Goal: Information Seeking & Learning: Get advice/opinions

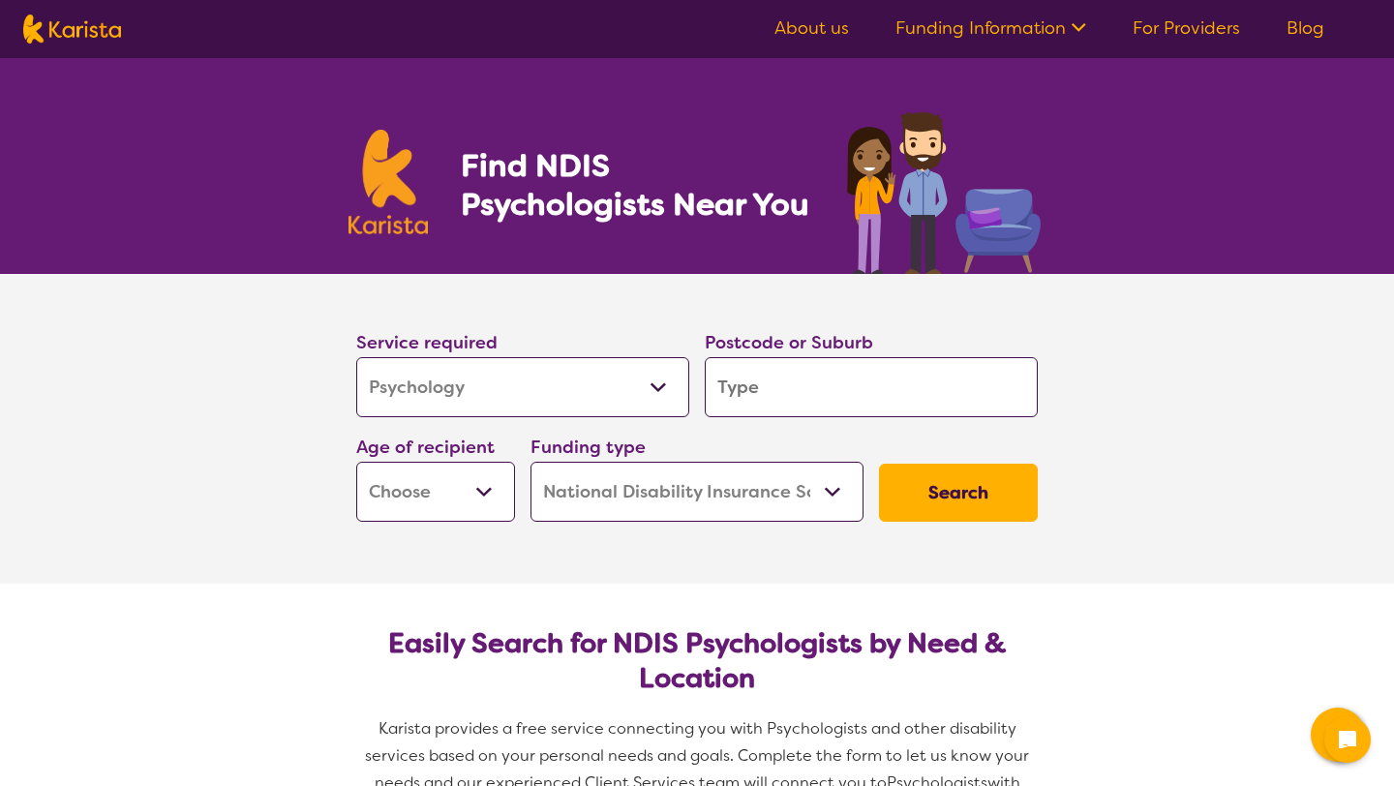
select select "Psychology"
select select "NDIS"
select select "Psychology"
select select "NDIS"
select select "AD"
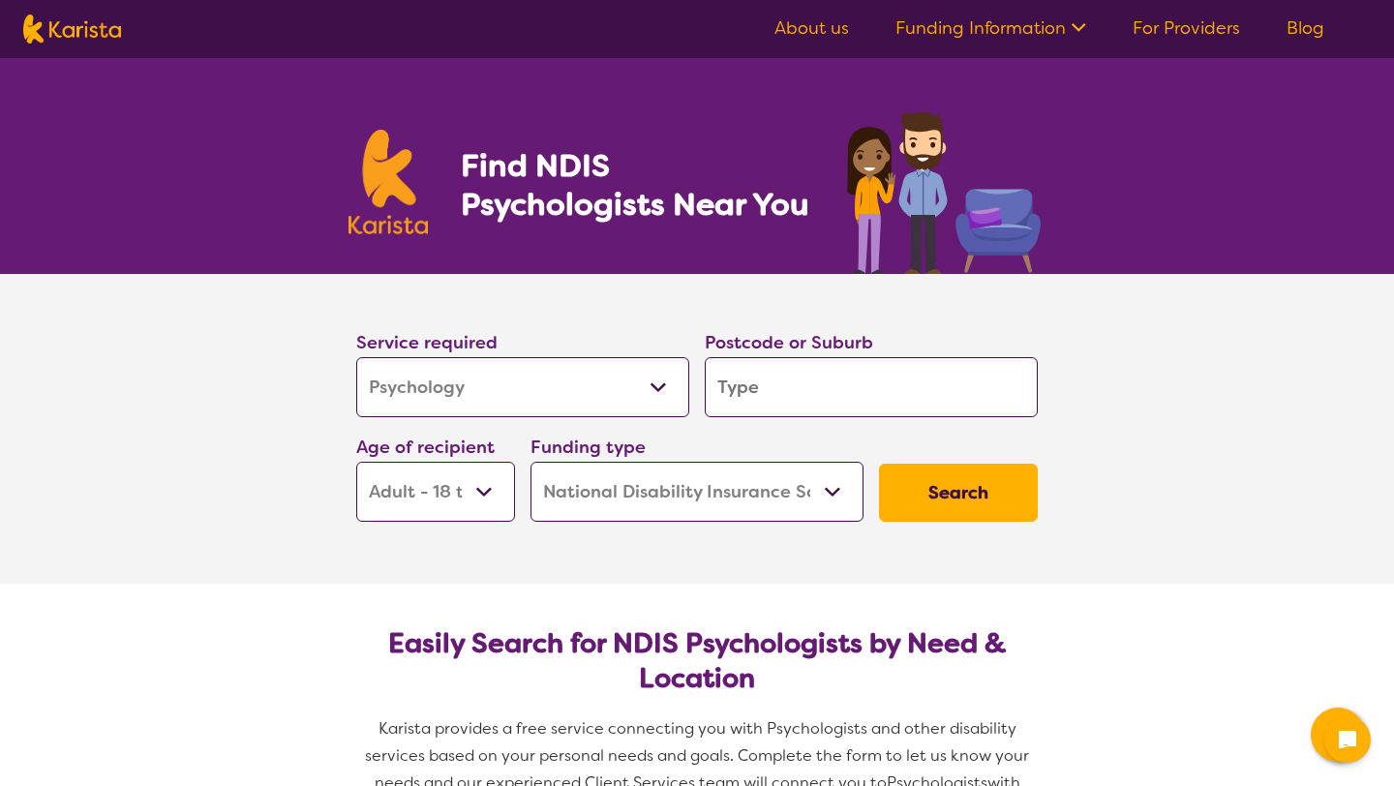
select select "AD"
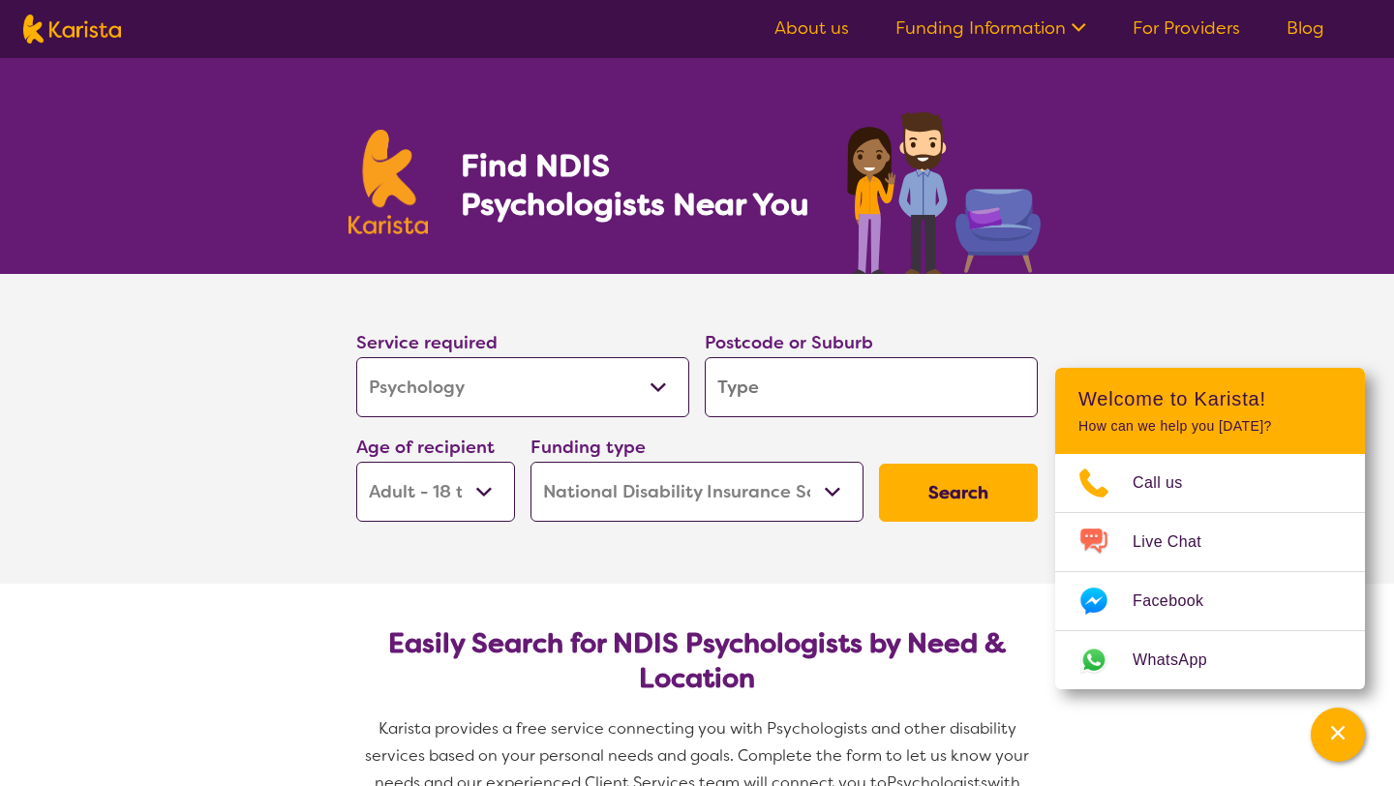
click at [712, 497] on select "Home Care Package (HCP) National Disability Insurance Scheme (NDIS) I don't know" at bounding box center [696, 492] width 333 height 60
click at [807, 400] on input "search" at bounding box center [871, 387] width 333 height 60
type input "3"
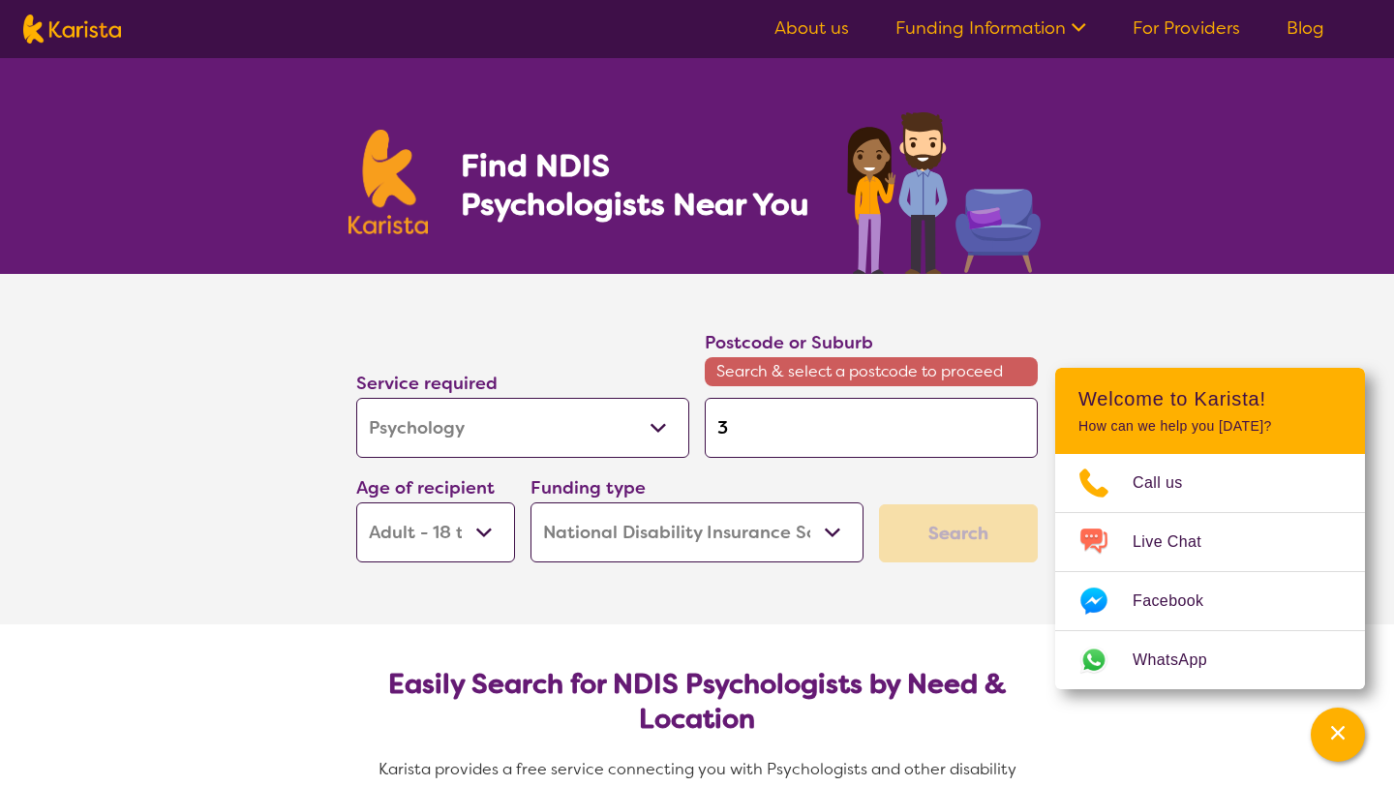
type input "30"
type input "302"
type input "3023"
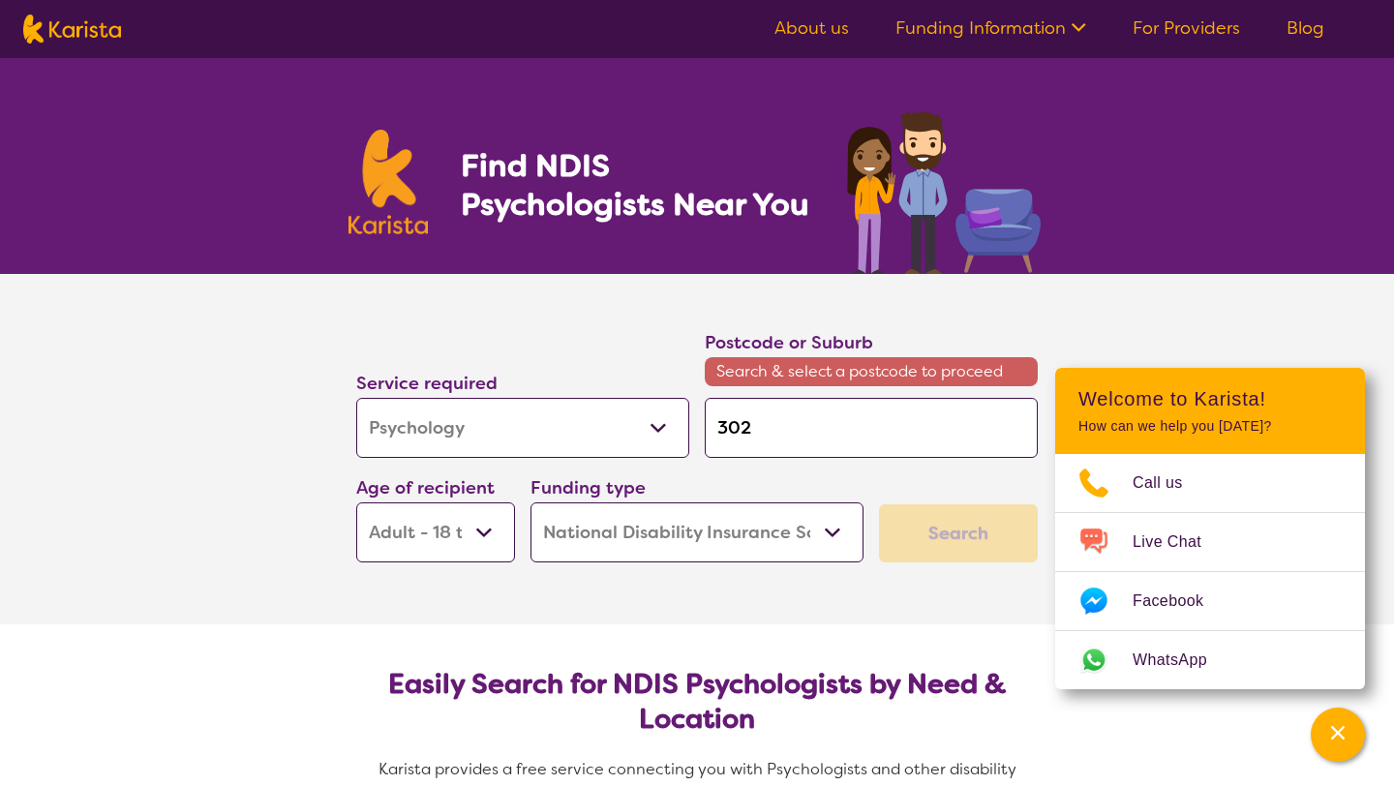
type input "3023"
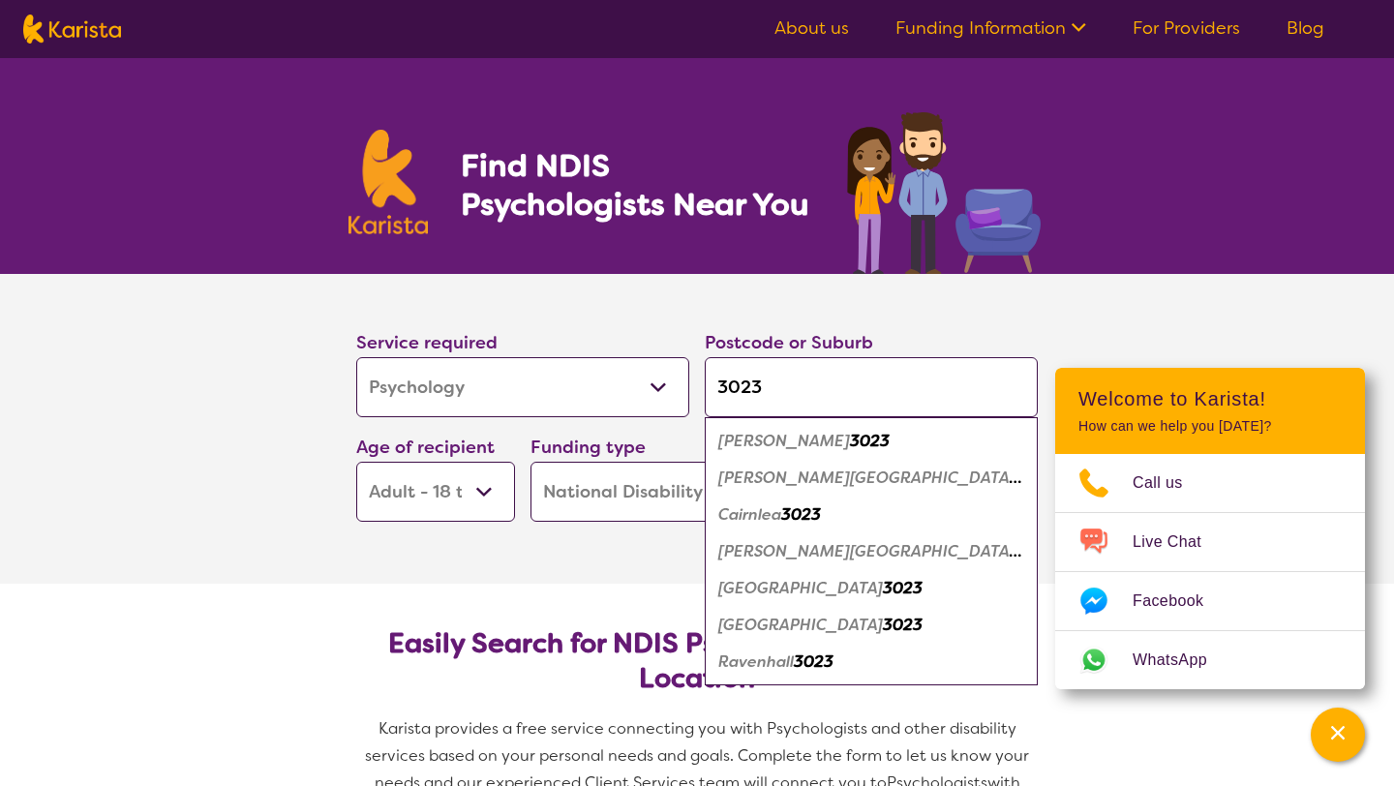
type input "3023"
click at [781, 447] on em "[PERSON_NAME]" at bounding box center [784, 441] width 132 height 20
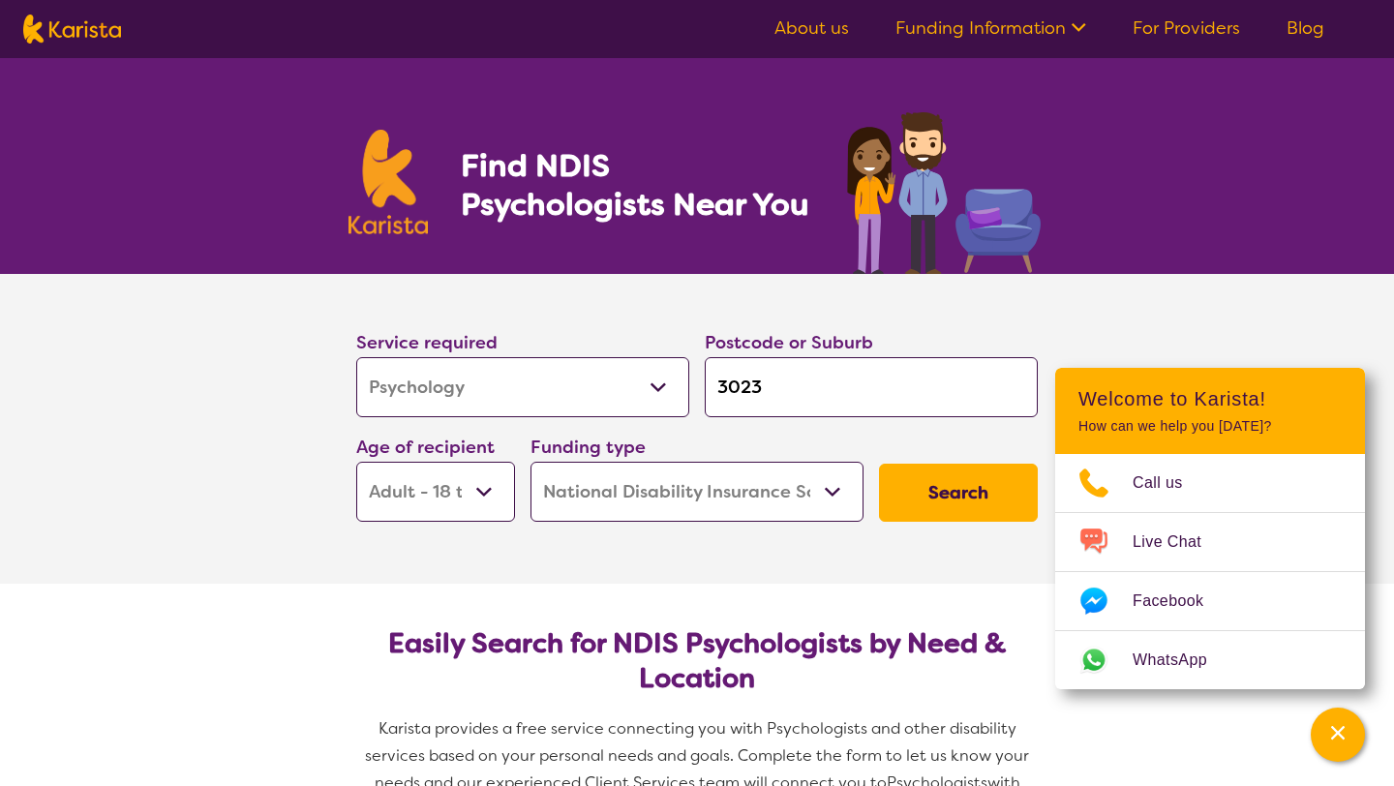
click at [973, 496] on button "Search" at bounding box center [958, 493] width 159 height 58
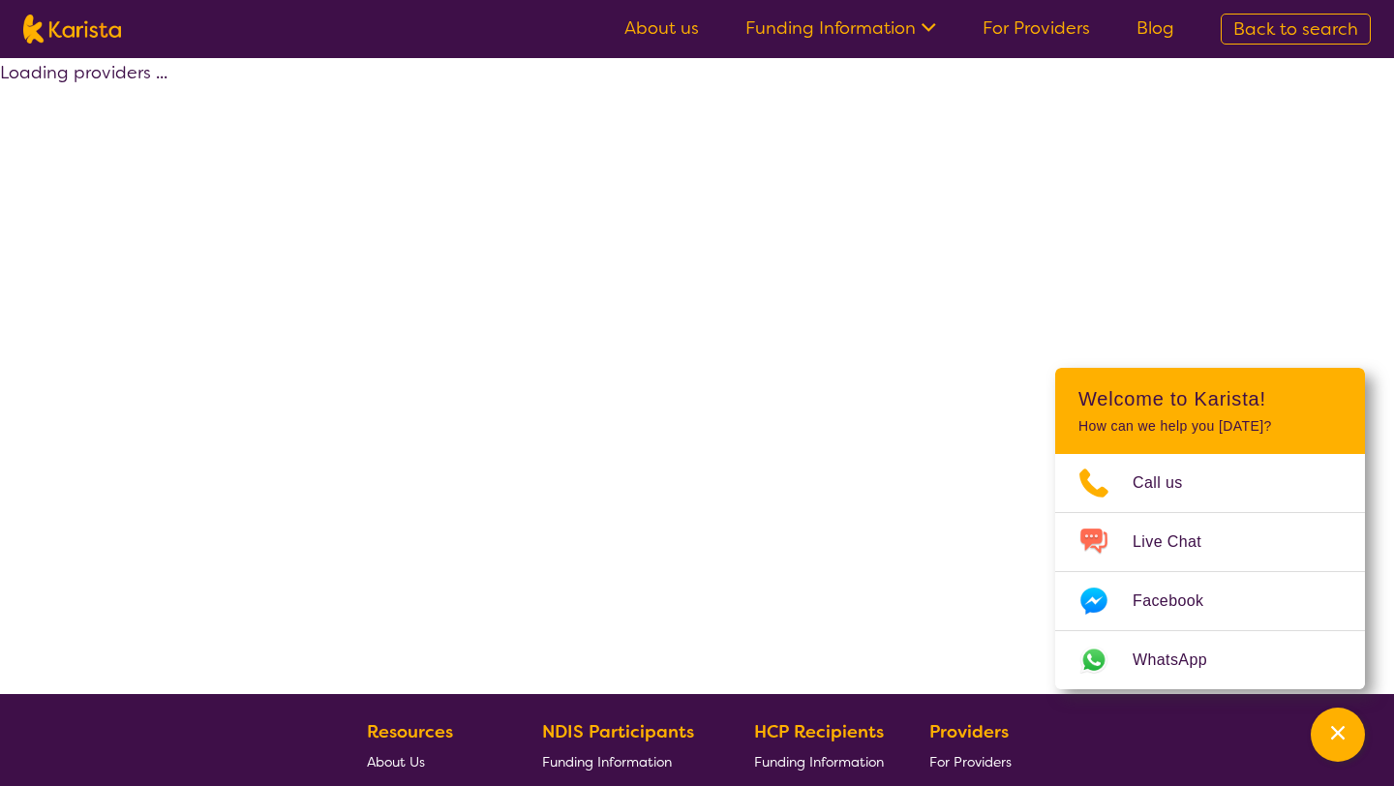
select select "by_score"
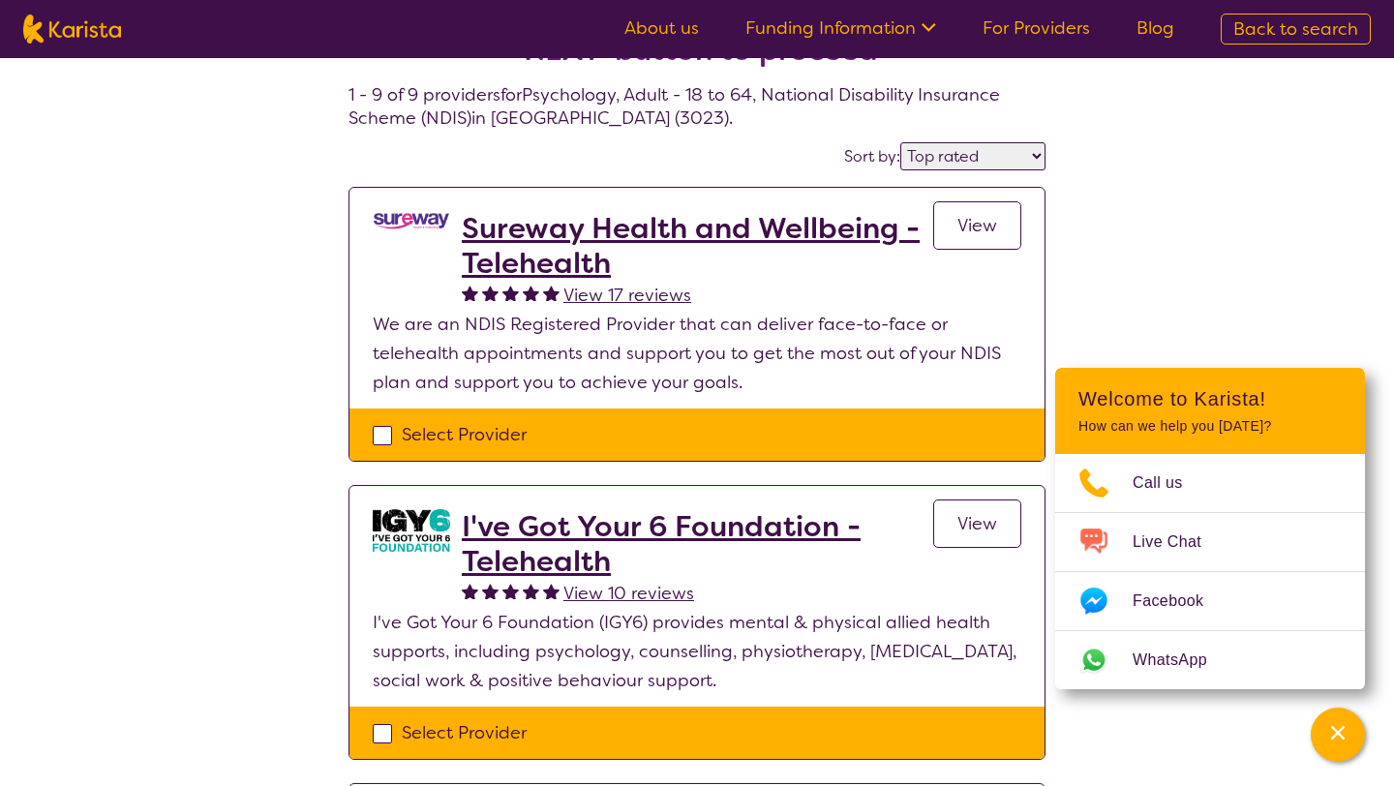
scroll to position [86, 0]
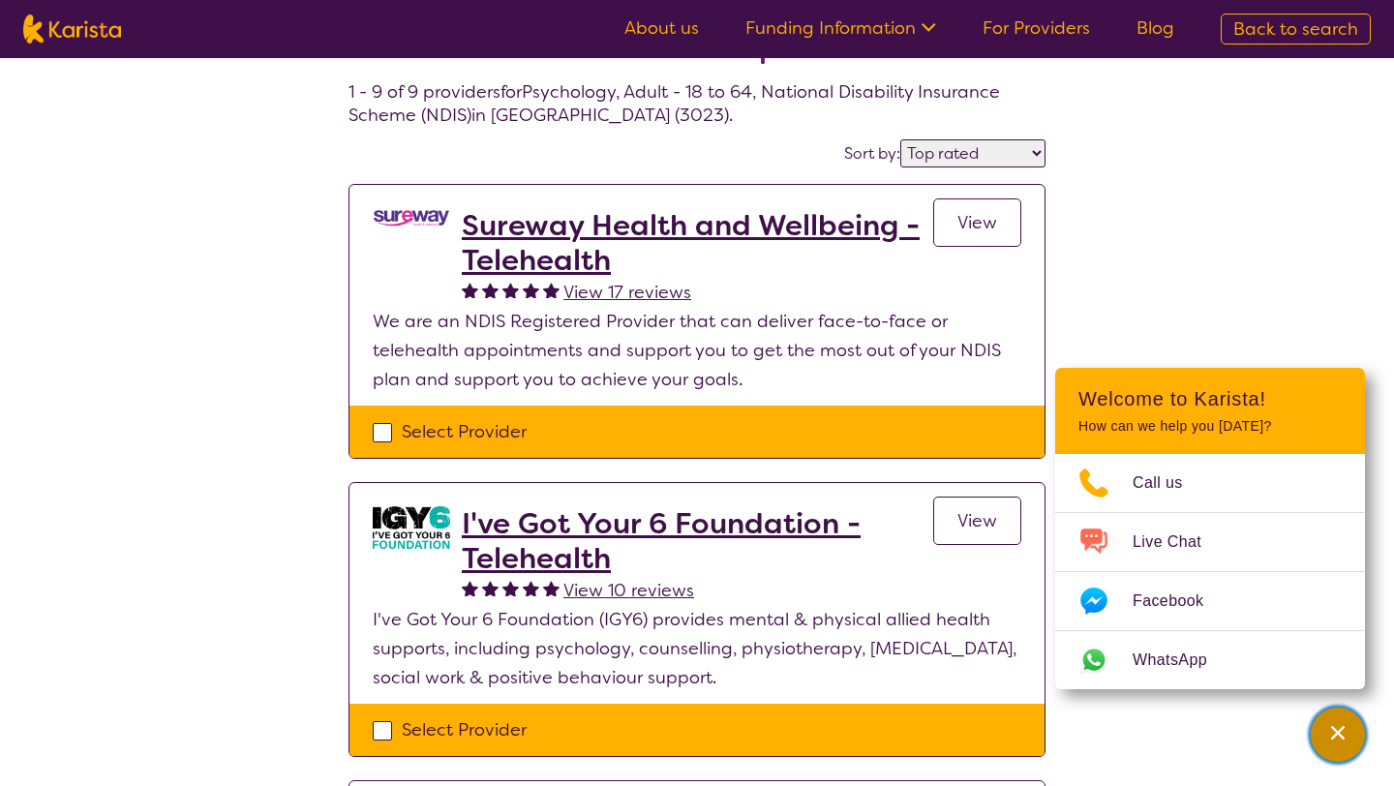
click at [1353, 744] on div "Channel Menu" at bounding box center [1337, 734] width 39 height 43
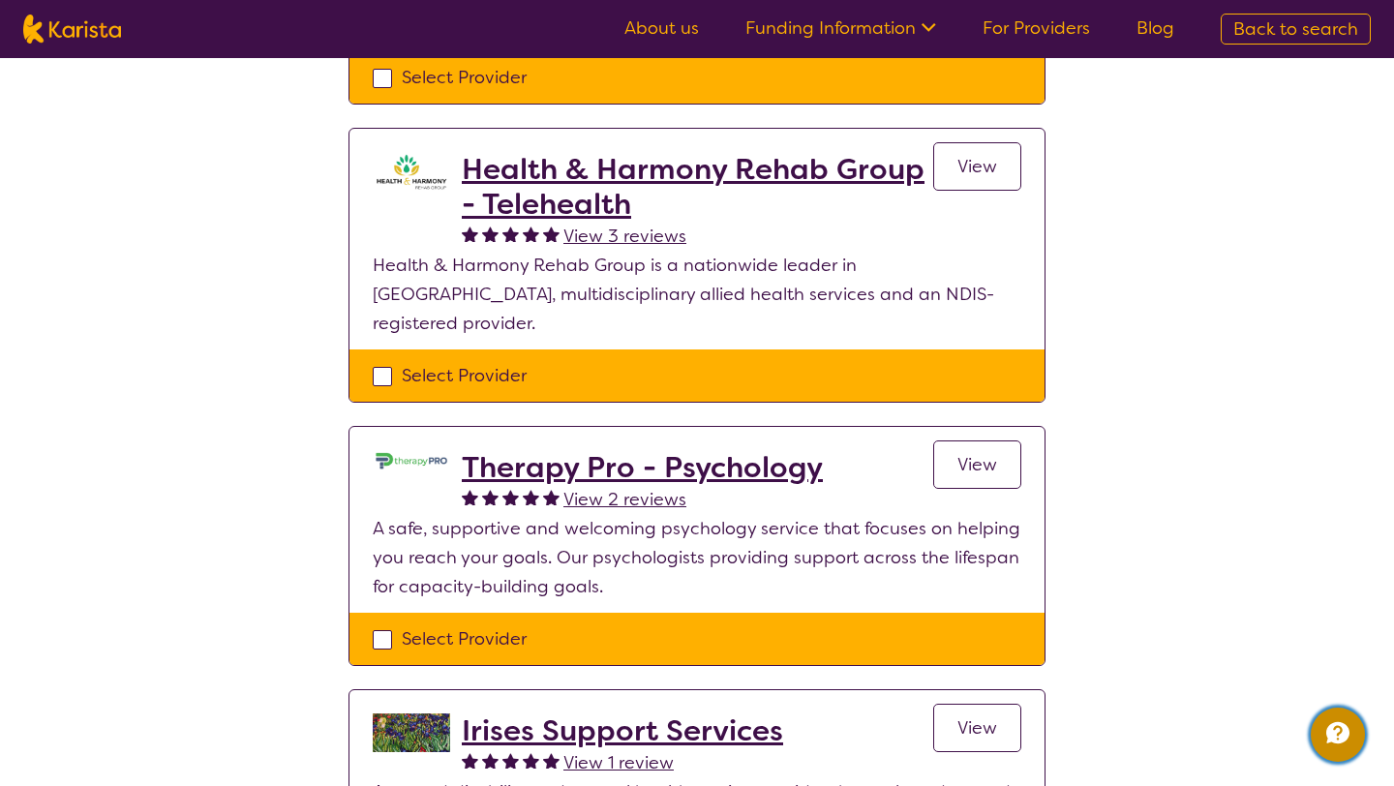
scroll to position [999, 0]
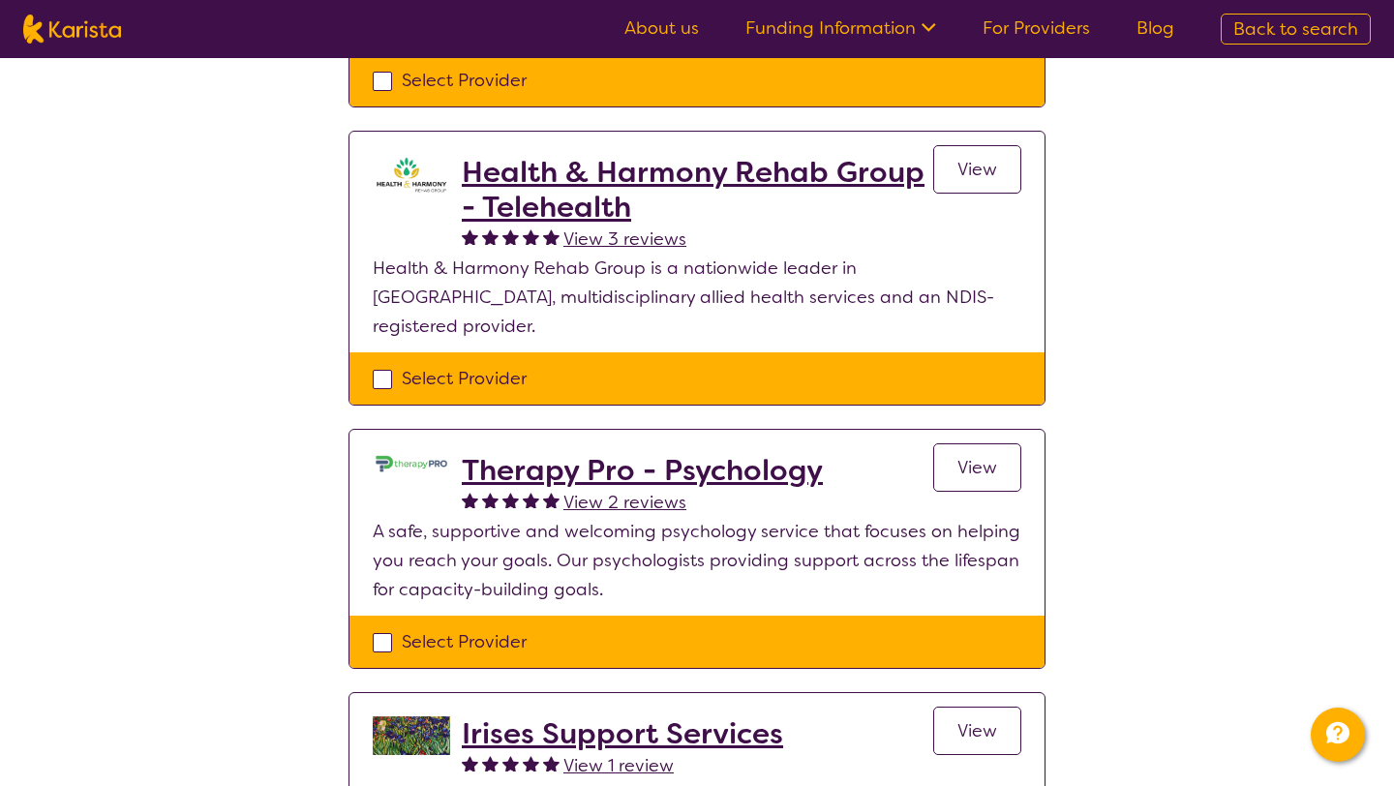
click at [968, 456] on span "View" at bounding box center [977, 467] width 40 height 23
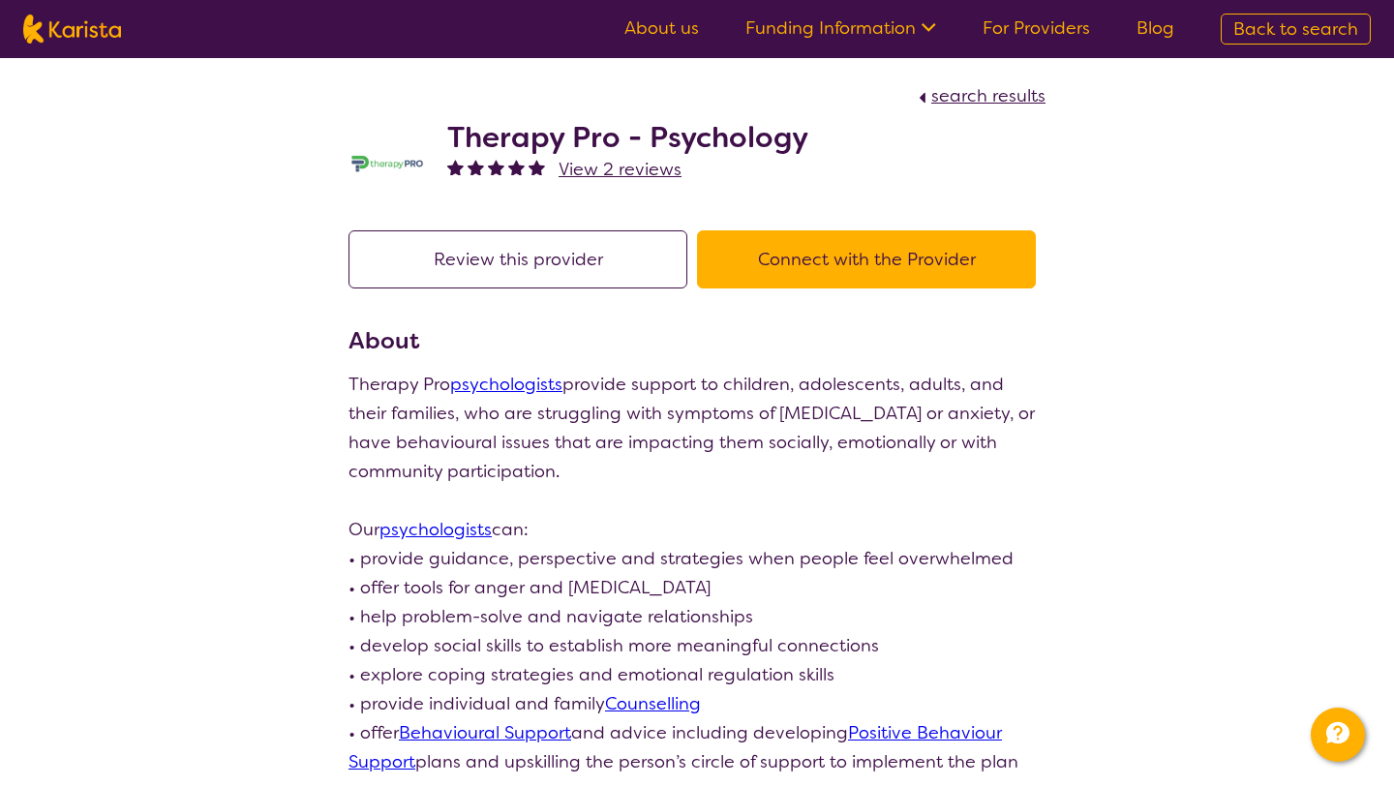
click at [986, 94] on span "search results" at bounding box center [988, 95] width 114 height 23
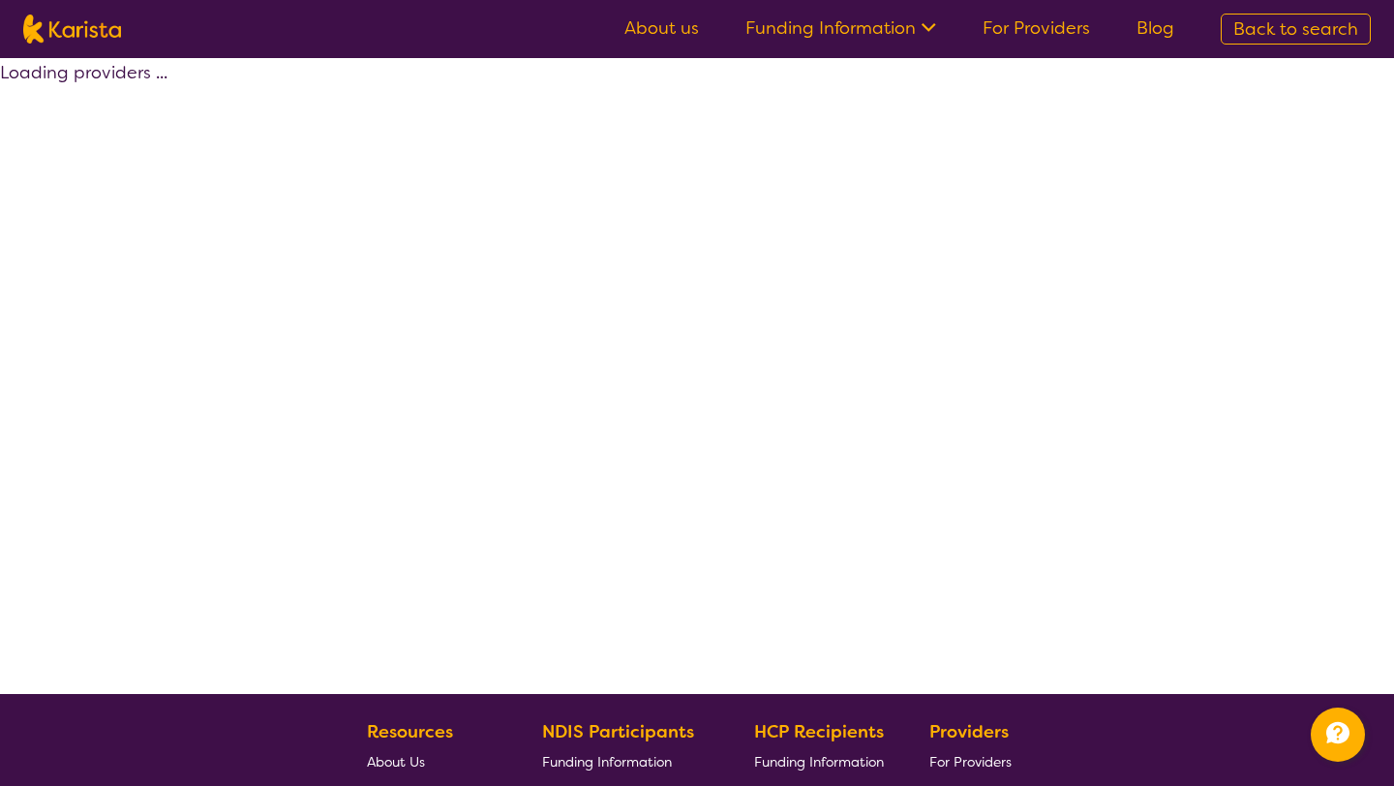
select select "by_score"
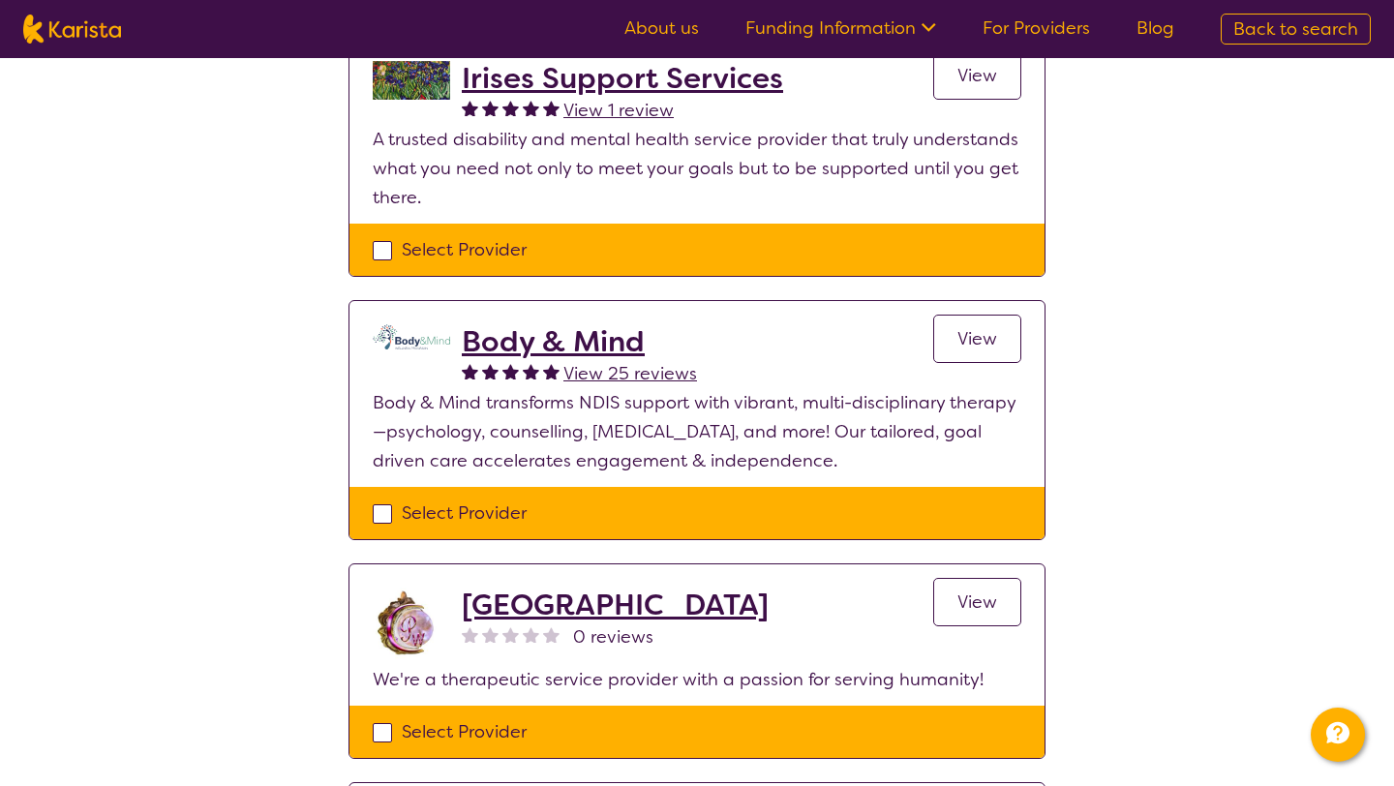
scroll to position [1656, 0]
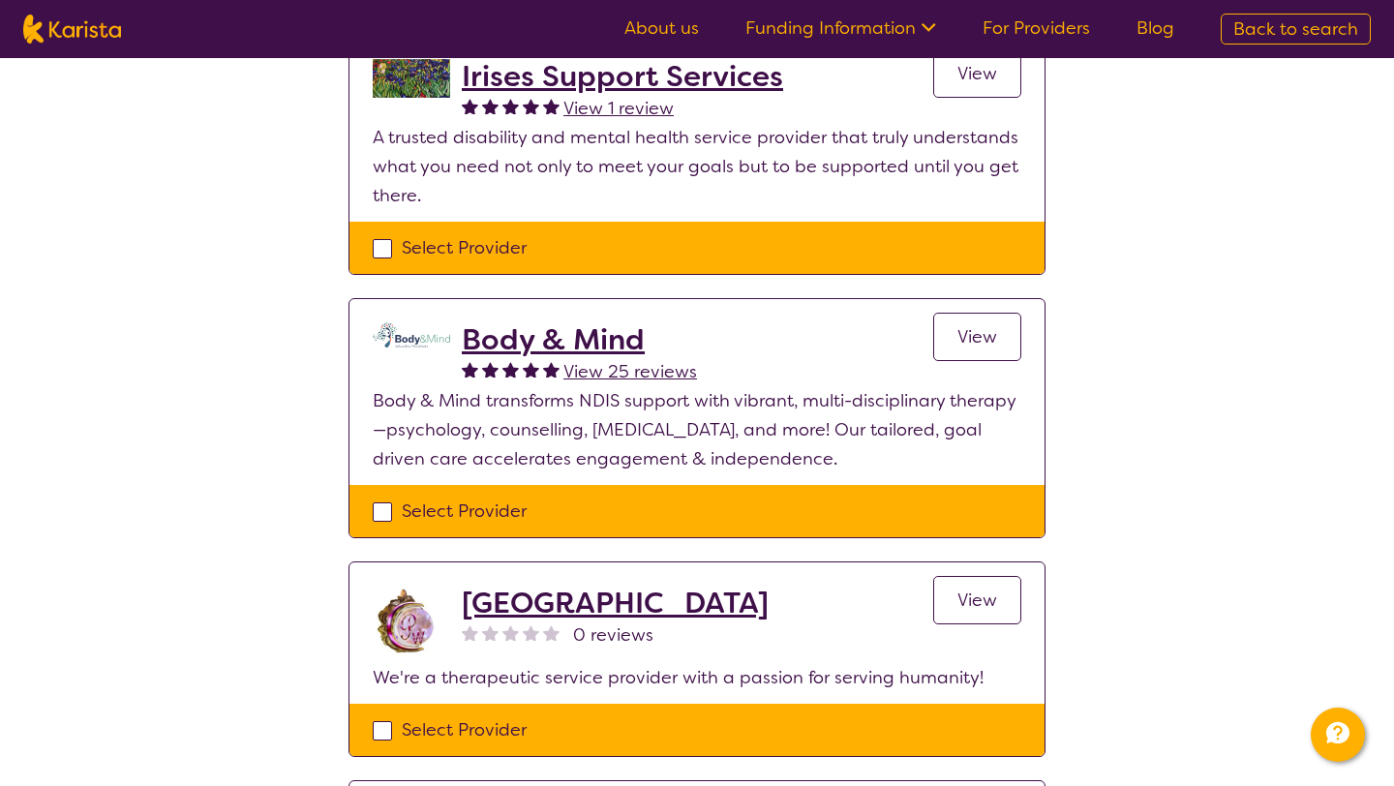
click at [988, 325] on span "View" at bounding box center [977, 336] width 40 height 23
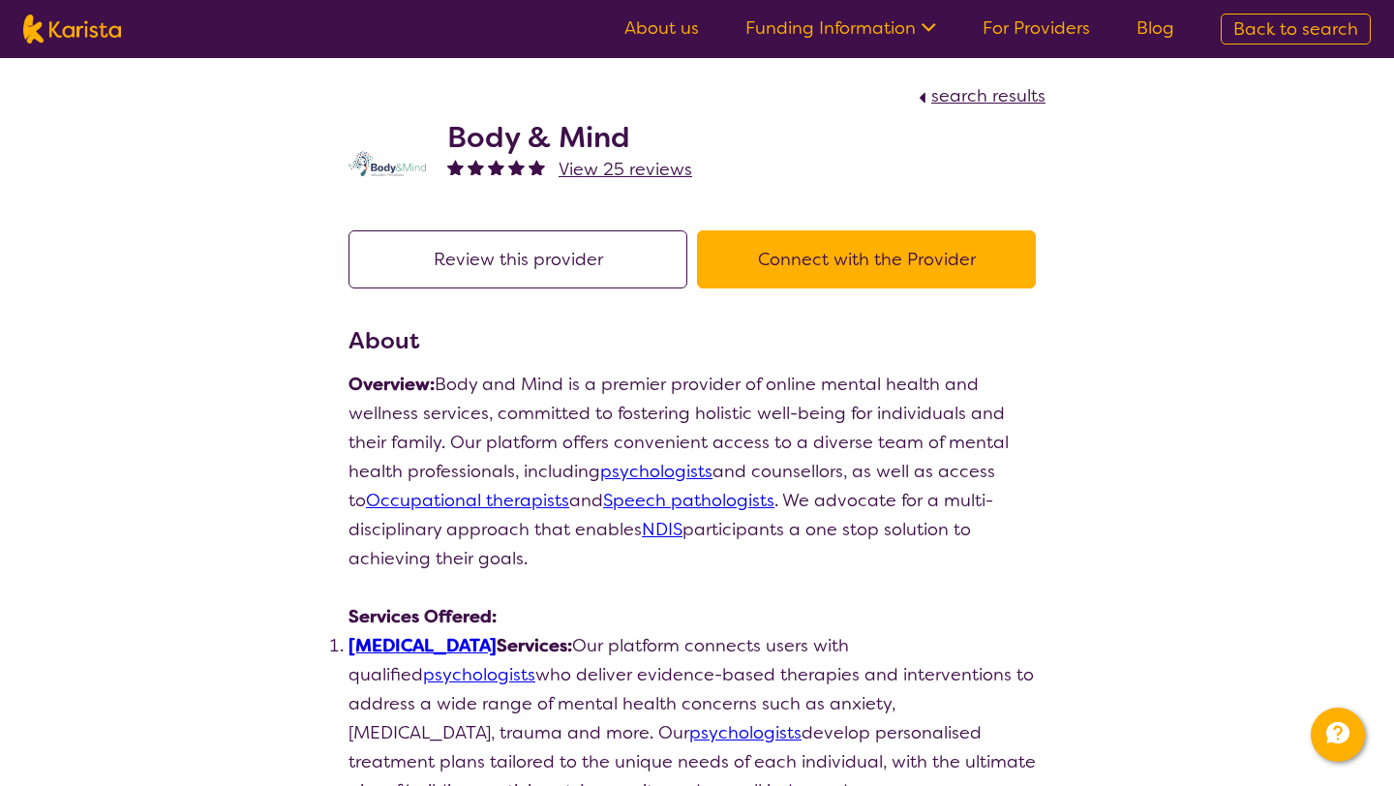
click at [960, 100] on span "search results" at bounding box center [988, 95] width 114 height 23
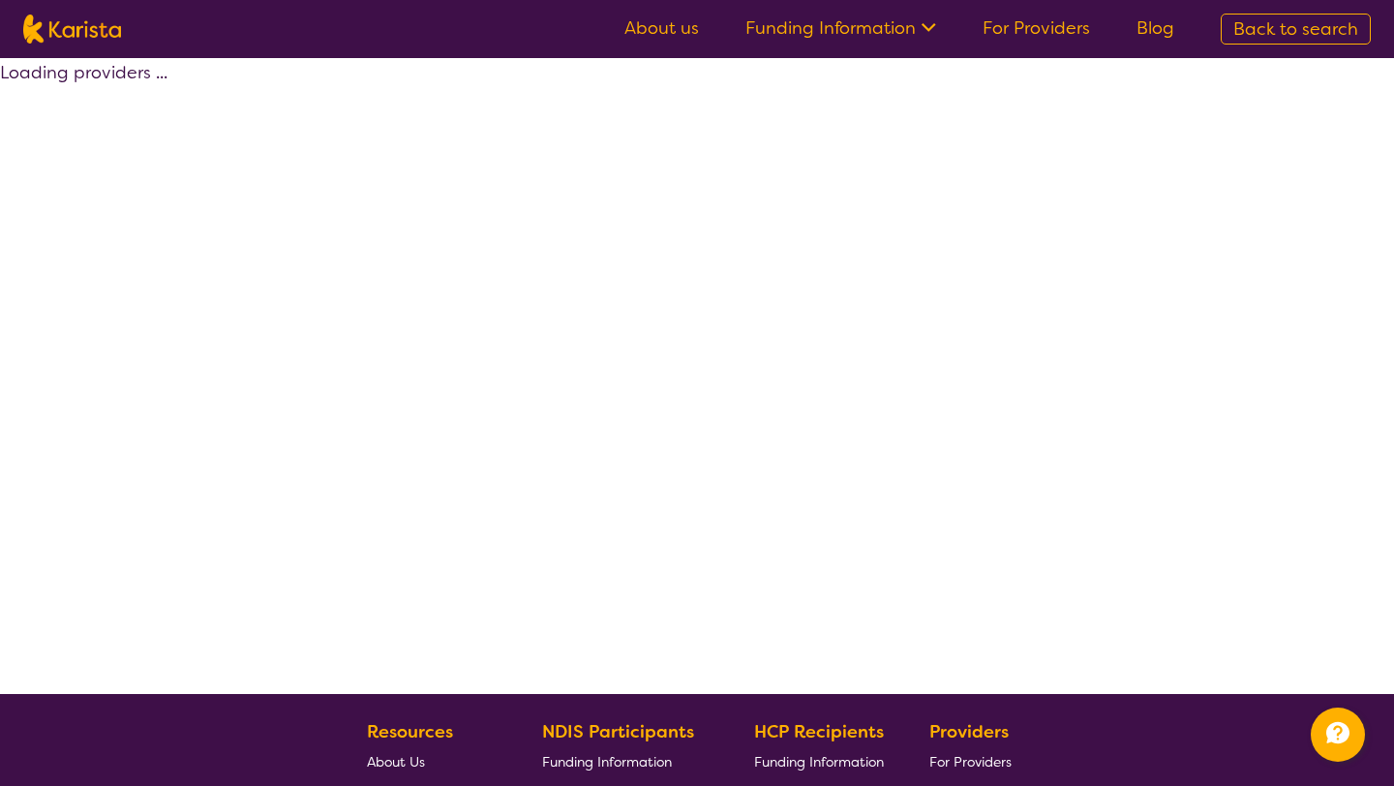
select select "by_score"
